Goal: Complete application form: Complete application form

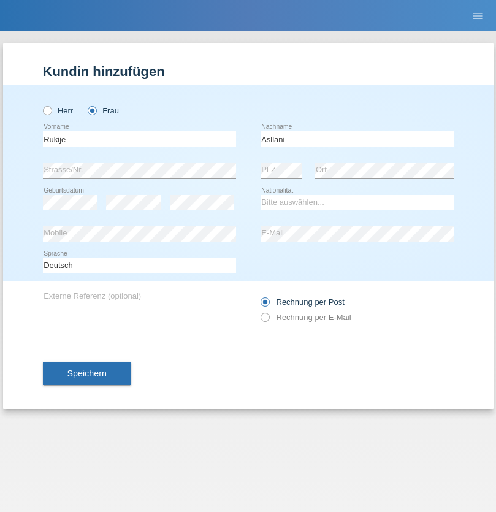
type input "Asllani"
select select "XK"
select select "C"
select select "27"
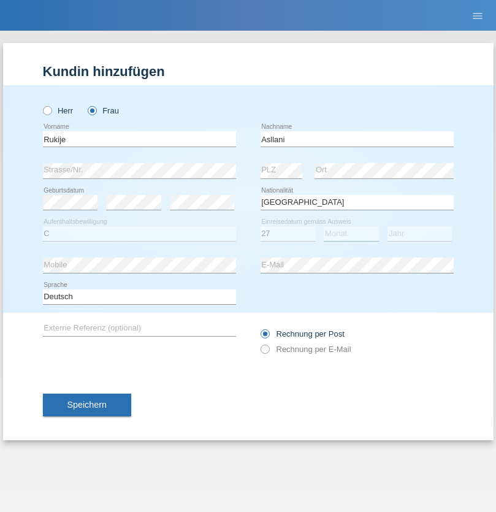
select select "05"
select select "1992"
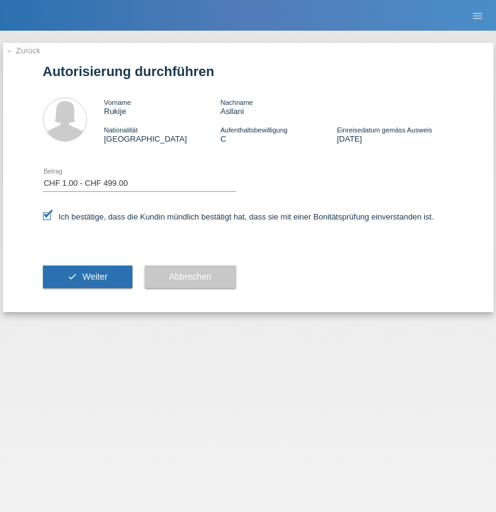
select select "1"
click at [87, 276] on span "Weiter" at bounding box center [94, 276] width 25 height 10
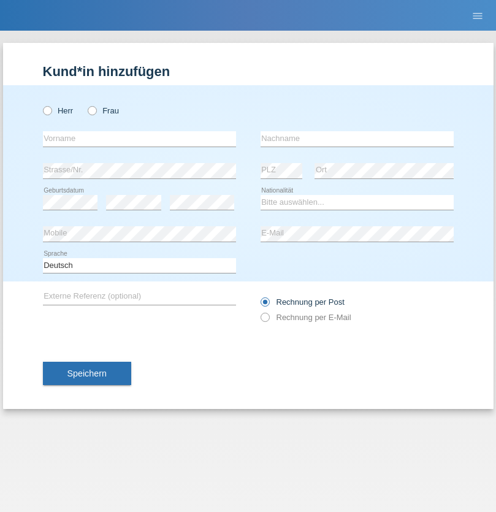
radio input "true"
click at [139, 138] on input "text" at bounding box center [139, 138] width 193 height 15
type input "firat"
click at [357, 138] on input "text" at bounding box center [356, 138] width 193 height 15
type input "kara"
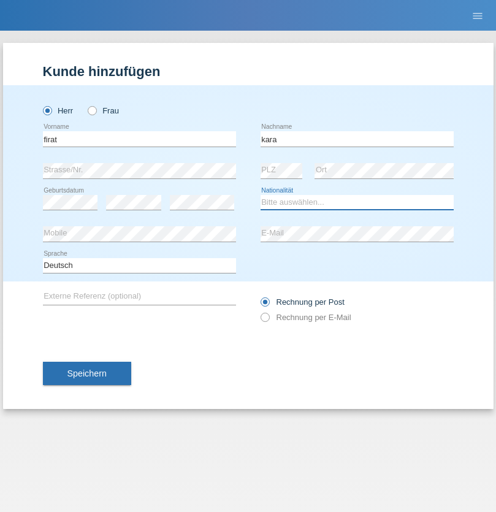
select select "CH"
